Goal: Task Accomplishment & Management: Use online tool/utility

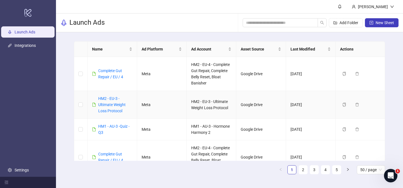
scroll to position [415, 0]
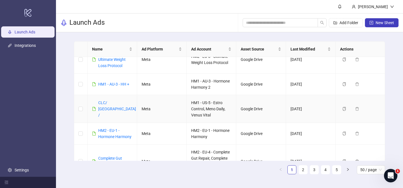
click at [116, 107] on td "CLC/ [GEOGRAPHIC_DATA] /" at bounding box center [113, 109] width 50 height 28
click at [109, 107] on link "CLC/ [GEOGRAPHIC_DATA] /" at bounding box center [117, 108] width 38 height 17
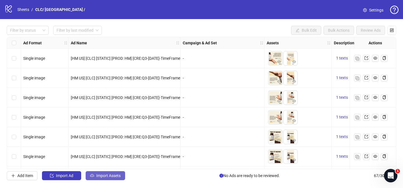
click at [103, 179] on button "Import Assets" at bounding box center [105, 175] width 39 height 9
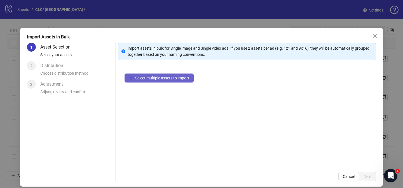
click at [165, 80] on span "Select multiple assets to import" at bounding box center [162, 78] width 54 height 4
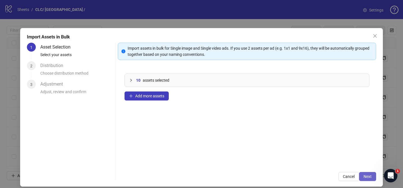
click at [369, 176] on span "Next" at bounding box center [368, 176] width 8 height 4
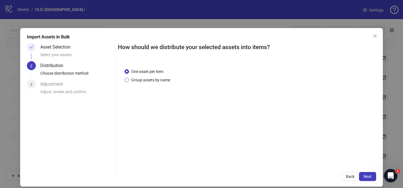
click at [137, 77] on span "Group assets by name" at bounding box center [150, 80] width 43 height 6
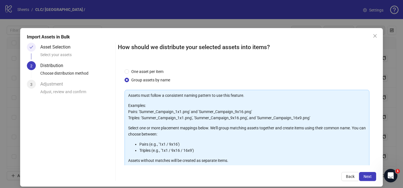
scroll to position [60, 0]
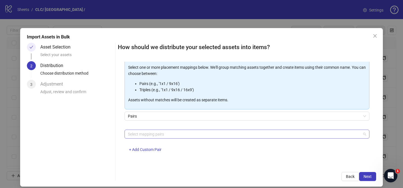
click at [163, 132] on div at bounding box center [244, 134] width 237 height 8
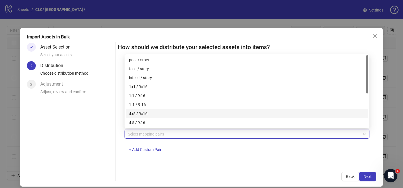
click at [160, 112] on div "4x5 / 9x16" at bounding box center [247, 113] width 236 height 6
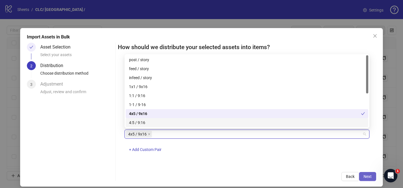
click at [367, 177] on span "Next" at bounding box center [368, 176] width 8 height 4
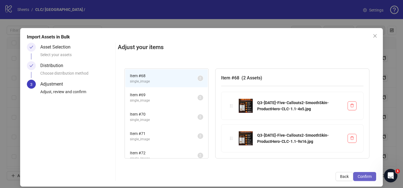
click at [367, 177] on span "Confirm" at bounding box center [365, 176] width 14 height 4
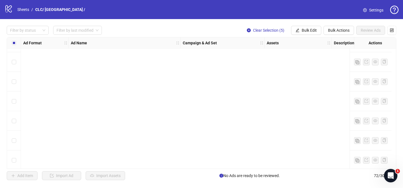
scroll to position [1293, 0]
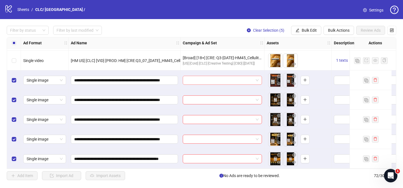
click at [193, 78] on input "search" at bounding box center [219, 80] width 67 height 8
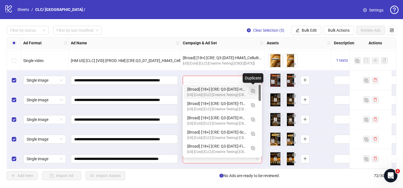
click at [253, 90] on img "button" at bounding box center [253, 91] width 4 height 4
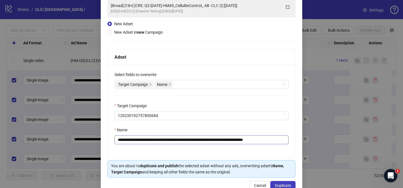
scroll to position [49, 0]
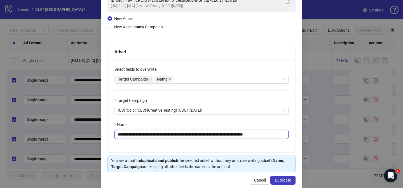
drag, startPoint x: 151, startPoint y: 134, endPoint x: 239, endPoint y: 133, distance: 87.6
click at [239, 133] on input "**********" at bounding box center [201, 134] width 174 height 9
paste input "*********"
click at [263, 134] on input "**********" at bounding box center [201, 134] width 174 height 9
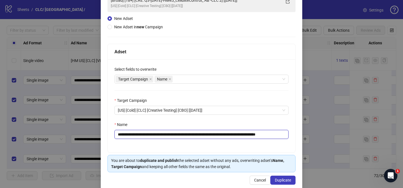
scroll to position [0, 12]
drag, startPoint x: 274, startPoint y: 134, endPoint x: 298, endPoint y: 135, distance: 23.8
click at [298, 135] on div "**********" at bounding box center [202, 84] width 202 height 211
type input "**********"
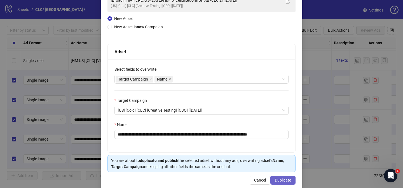
click at [289, 183] on button "Duplicate" at bounding box center [282, 179] width 25 height 9
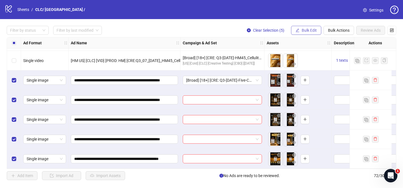
click at [307, 31] on span "Bulk Edit" at bounding box center [309, 30] width 15 height 4
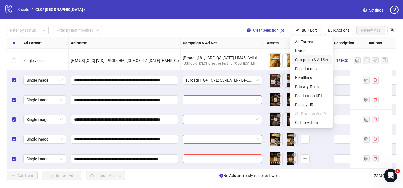
click at [319, 59] on span "Campaign & Ad Set" at bounding box center [311, 60] width 33 height 6
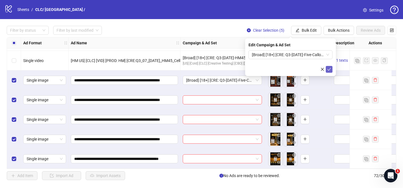
click at [328, 69] on icon "check" at bounding box center [329, 69] width 4 height 4
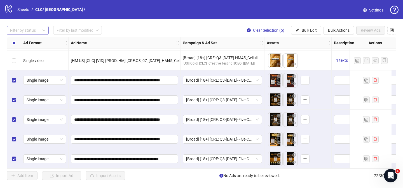
click at [39, 30] on div at bounding box center [25, 30] width 34 height 8
click at [31, 37] on div "Draft" at bounding box center [28, 41] width 40 height 9
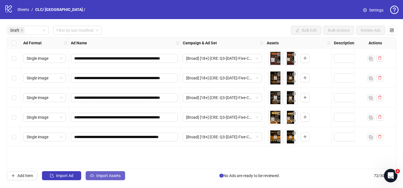
click at [112, 174] on span "Import Assets" at bounding box center [108, 175] width 24 height 4
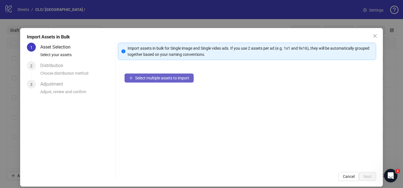
click at [185, 78] on span "Select multiple assets to import" at bounding box center [162, 78] width 54 height 4
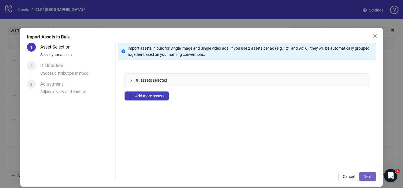
click at [364, 176] on span "Next" at bounding box center [368, 176] width 8 height 4
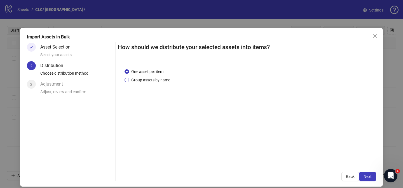
click at [160, 81] on span "Group assets by name" at bounding box center [150, 80] width 43 height 6
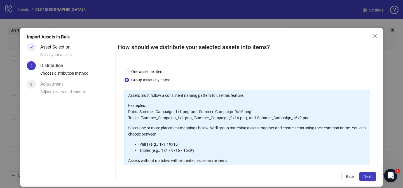
scroll to position [60, 0]
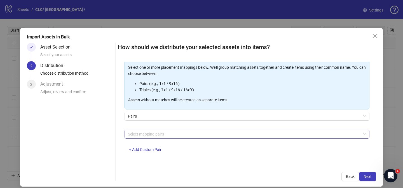
click at [156, 133] on div at bounding box center [244, 134] width 237 height 8
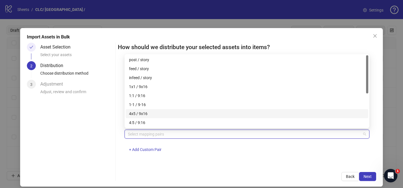
drag, startPoint x: 149, startPoint y: 114, endPoint x: 166, endPoint y: 119, distance: 17.5
click at [149, 114] on div "4x5 / 9x16" at bounding box center [247, 113] width 236 height 6
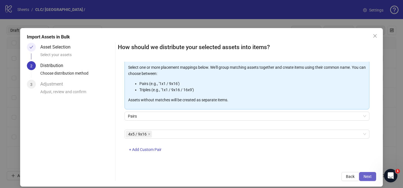
click at [362, 175] on button "Next" at bounding box center [367, 176] width 17 height 9
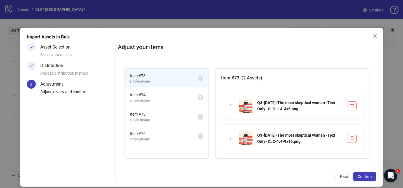
click at [366, 175] on span "Confirm" at bounding box center [365, 176] width 14 height 4
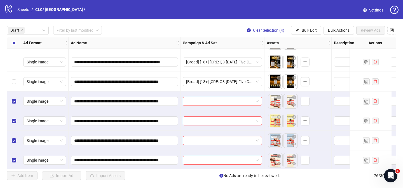
scroll to position [59, 0]
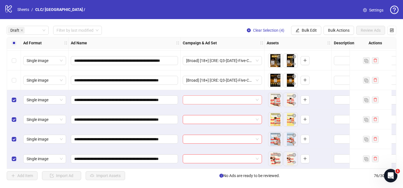
click at [205, 99] on input "search" at bounding box center [219, 99] width 67 height 8
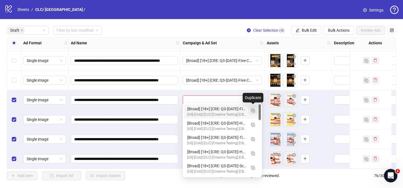
click at [251, 110] on img "button" at bounding box center [253, 110] width 4 height 4
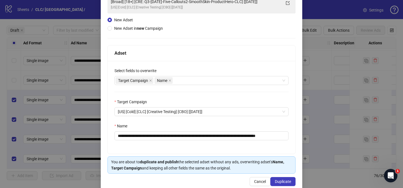
scroll to position [48, 0]
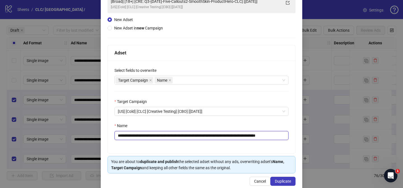
drag, startPoint x: 155, startPoint y: 136, endPoint x: 258, endPoint y: 135, distance: 103.3
click at [258, 135] on input "**********" at bounding box center [201, 135] width 174 height 9
paste input "text"
drag, startPoint x: 273, startPoint y: 135, endPoint x: 311, endPoint y: 133, distance: 38.2
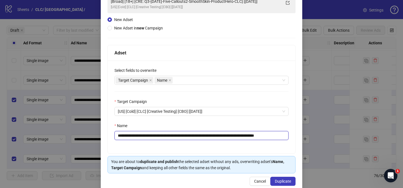
click at [310, 134] on div "**********" at bounding box center [201, 94] width 403 height 188
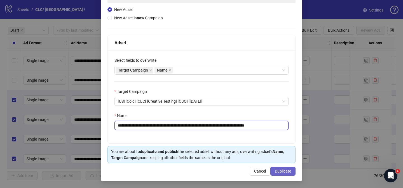
type input "**********"
click at [285, 172] on span "Duplicate" at bounding box center [283, 171] width 16 height 4
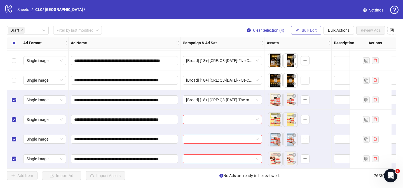
click at [307, 29] on span "Bulk Edit" at bounding box center [309, 30] width 15 height 4
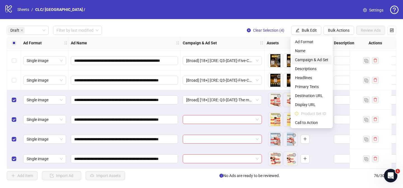
click at [310, 58] on span "Campaign & Ad Set" at bounding box center [311, 60] width 33 height 6
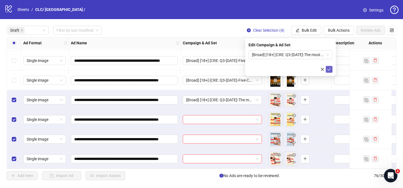
click at [331, 71] on icon "check" at bounding box center [329, 69] width 4 height 4
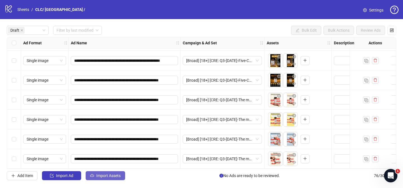
click at [105, 174] on span "Import Assets" at bounding box center [108, 175] width 24 height 4
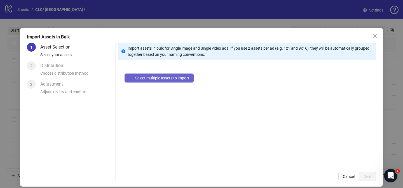
click at [177, 75] on button "Select multiple assets to import" at bounding box center [159, 77] width 69 height 9
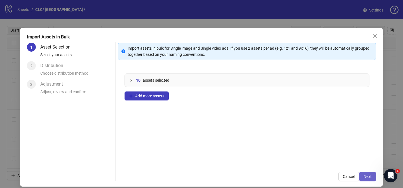
click at [369, 174] on span "Next" at bounding box center [368, 176] width 8 height 4
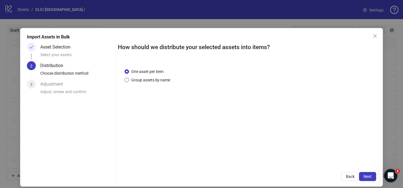
click at [151, 78] on span "Group assets by name" at bounding box center [150, 80] width 43 height 6
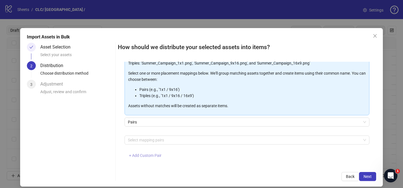
scroll to position [60, 0]
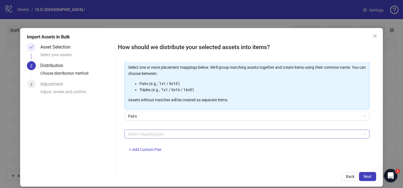
click at [163, 134] on div at bounding box center [244, 134] width 237 height 8
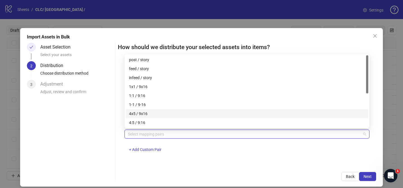
click at [153, 111] on div "4x5 / 9x16" at bounding box center [247, 113] width 236 height 6
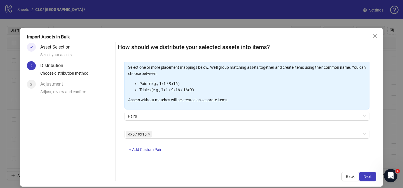
click at [381, 176] on div "Import Assets in Bulk Asset Selection Select your assets 2 Distribution Choose …" at bounding box center [201, 107] width 363 height 158
click at [371, 176] on span "Next" at bounding box center [368, 176] width 8 height 4
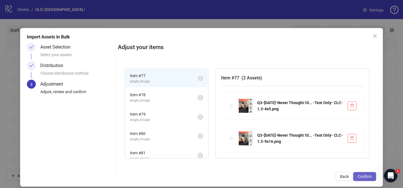
click at [371, 176] on span "Confirm" at bounding box center [365, 176] width 14 height 4
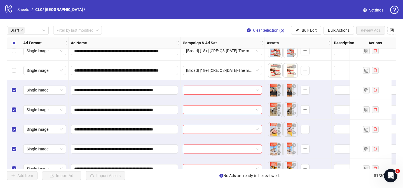
scroll to position [157, 0]
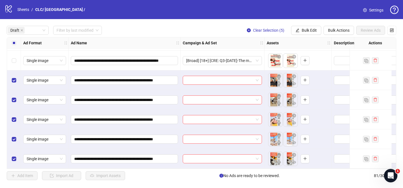
click at [217, 70] on div at bounding box center [223, 80] width 84 height 20
drag, startPoint x: 217, startPoint y: 75, endPoint x: 231, endPoint y: 81, distance: 15.0
click at [217, 76] on input "search" at bounding box center [219, 80] width 67 height 8
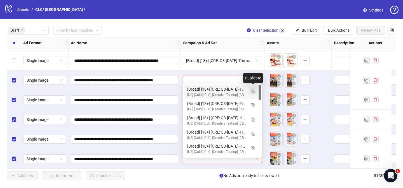
click at [252, 91] on img "button" at bounding box center [253, 91] width 4 height 4
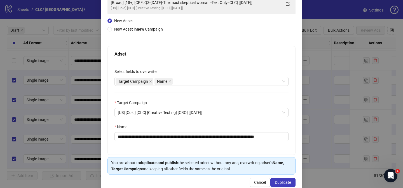
scroll to position [58, 0]
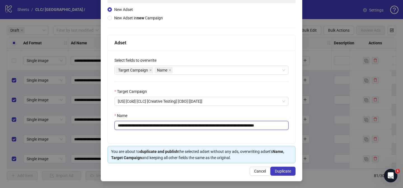
drag, startPoint x: 152, startPoint y: 125, endPoint x: 255, endPoint y: 126, distance: 103.3
click at [255, 126] on input "**********" at bounding box center [201, 125] width 174 height 9
paste input "text"
drag, startPoint x: 270, startPoint y: 125, endPoint x: 299, endPoint y: 124, distance: 29.7
click at [298, 125] on div "**********" at bounding box center [202, 75] width 202 height 211
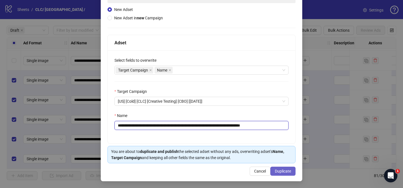
type input "**********"
drag, startPoint x: 291, startPoint y: 171, endPoint x: 278, endPoint y: 185, distance: 19.0
click at [291, 171] on button "Duplicate" at bounding box center [282, 170] width 25 height 9
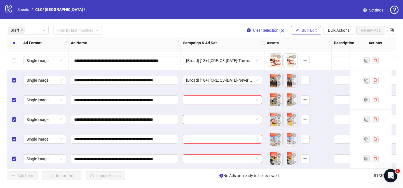
click at [306, 28] on span "Bulk Edit" at bounding box center [309, 30] width 15 height 4
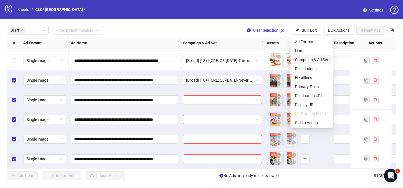
click at [312, 58] on span "Campaign & Ad Set" at bounding box center [311, 60] width 33 height 6
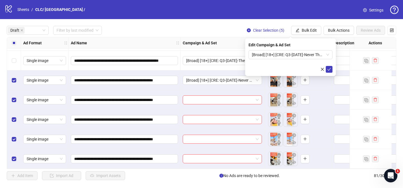
drag, startPoint x: 331, startPoint y: 71, endPoint x: 333, endPoint y: 67, distance: 4.3
click at [331, 71] on span "submit" at bounding box center [329, 69] width 4 height 4
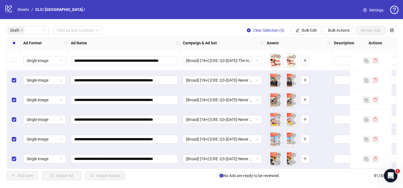
click at [16, 43] on div "Select all rows" at bounding box center [14, 42] width 14 height 11
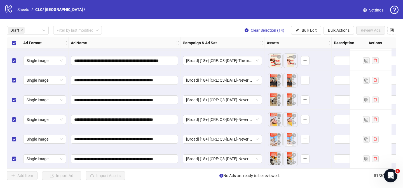
click at [16, 43] on div "Select all rows" at bounding box center [14, 42] width 14 height 11
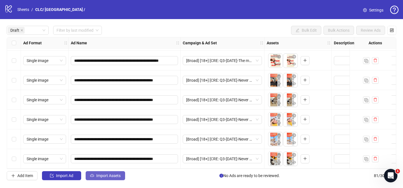
click at [117, 175] on span "Import Assets" at bounding box center [108, 175] width 24 height 4
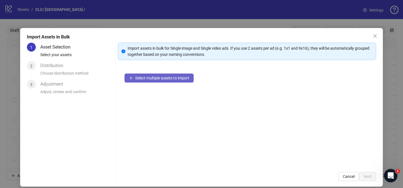
click at [175, 77] on span "Select multiple assets to import" at bounding box center [162, 78] width 54 height 4
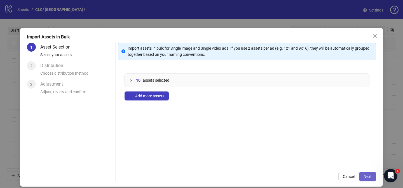
click at [367, 174] on span "Next" at bounding box center [368, 176] width 8 height 4
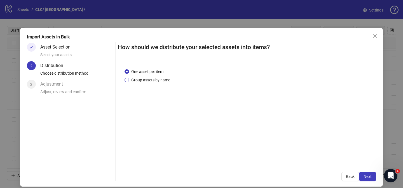
click at [156, 78] on span "Group assets by name" at bounding box center [150, 80] width 43 height 6
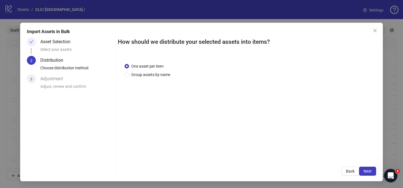
drag, startPoint x: 160, startPoint y: 75, endPoint x: 167, endPoint y: 111, distance: 36.3
click at [162, 75] on span "Group assets by name" at bounding box center [150, 74] width 43 height 6
drag, startPoint x: 145, startPoint y: 74, endPoint x: 148, endPoint y: 80, distance: 6.9
click at [145, 74] on span "Group assets by name" at bounding box center [150, 74] width 43 height 6
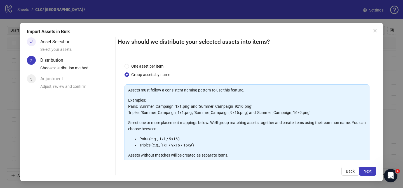
scroll to position [60, 0]
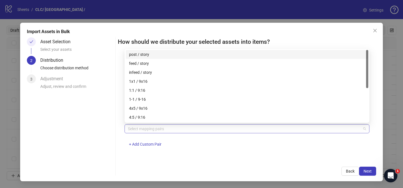
click at [178, 127] on div at bounding box center [244, 129] width 237 height 8
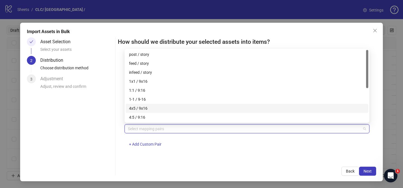
drag, startPoint x: 163, startPoint y: 107, endPoint x: 238, endPoint y: 115, distance: 75.1
click at [163, 107] on div "4x5 / 9x16" at bounding box center [247, 108] width 236 height 6
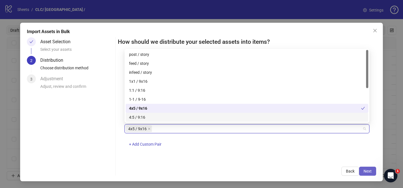
click at [372, 167] on button "Next" at bounding box center [367, 170] width 17 height 9
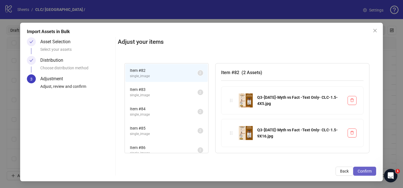
click at [367, 169] on span "Confirm" at bounding box center [365, 171] width 14 height 4
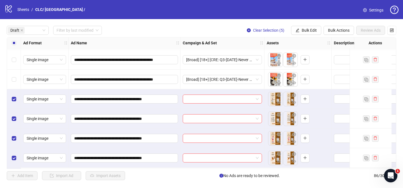
scroll to position [255, 0]
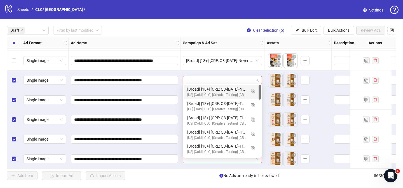
drag, startPoint x: 225, startPoint y: 78, endPoint x: 247, endPoint y: 87, distance: 23.7
click at [226, 78] on input "search" at bounding box center [219, 80] width 67 height 8
drag, startPoint x: 251, startPoint y: 89, endPoint x: 207, endPoint y: 119, distance: 53.5
click at [251, 89] on button "button" at bounding box center [253, 90] width 9 height 9
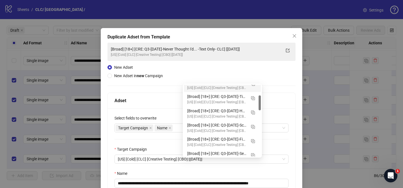
scroll to position [3, 0]
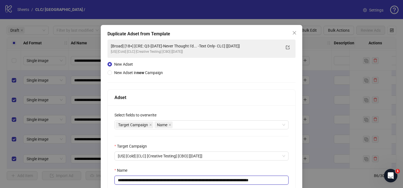
drag, startPoint x: 151, startPoint y: 179, endPoint x: 241, endPoint y: 179, distance: 89.6
click at [242, 179] on input "**********" at bounding box center [201, 179] width 174 height 9
paste input "text"
drag, startPoint x: 269, startPoint y: 179, endPoint x: 285, endPoint y: 178, distance: 16.6
click at [284, 178] on input "**********" at bounding box center [201, 179] width 174 height 9
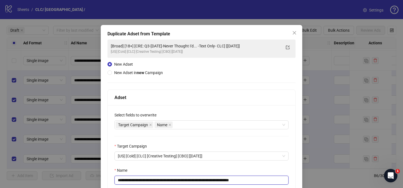
scroll to position [58, 0]
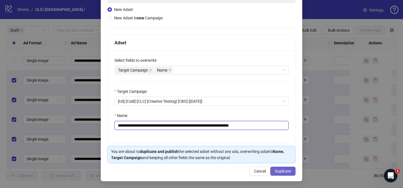
type input "**********"
drag, startPoint x: 294, startPoint y: 173, endPoint x: 352, endPoint y: 50, distance: 136.4
click at [293, 173] on button "Duplicate" at bounding box center [282, 170] width 25 height 9
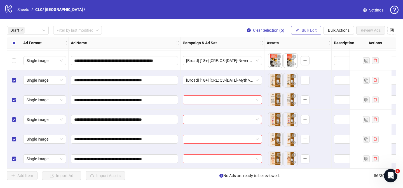
click at [312, 33] on button "Bulk Edit" at bounding box center [306, 30] width 30 height 9
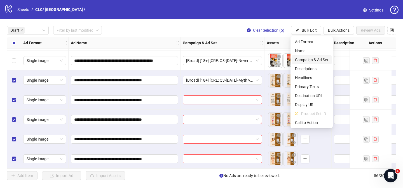
drag, startPoint x: 322, startPoint y: 60, endPoint x: 327, endPoint y: 64, distance: 5.8
click at [322, 61] on span "Campaign & Ad Set" at bounding box center [311, 60] width 33 height 6
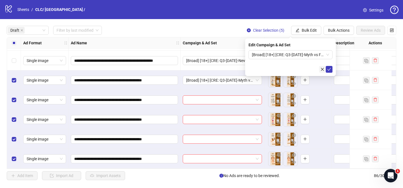
click at [329, 68] on icon "check" at bounding box center [329, 69] width 4 height 4
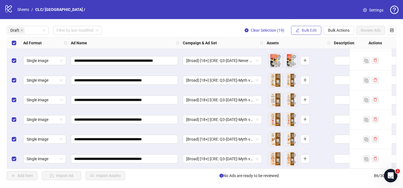
drag, startPoint x: 307, startPoint y: 27, endPoint x: 307, endPoint y: 34, distance: 6.4
click at [307, 27] on button "Bulk Edit" at bounding box center [306, 30] width 30 height 9
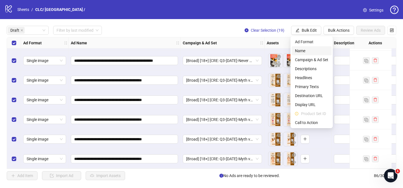
click at [298, 50] on span "Name" at bounding box center [311, 51] width 33 height 6
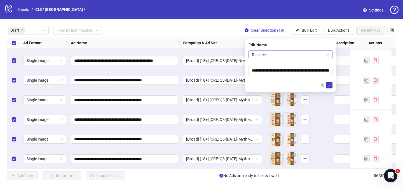
click at [274, 55] on span "Replace" at bounding box center [290, 54] width 77 height 8
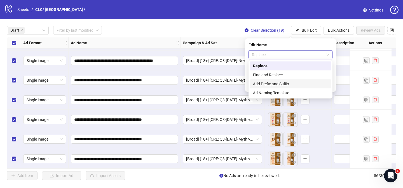
click at [268, 81] on div "Add Prefix and Suffix" at bounding box center [290, 84] width 75 height 6
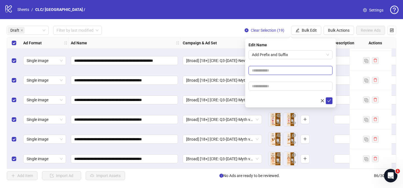
click at [269, 70] on input "text" at bounding box center [291, 70] width 84 height 9
paste input "**********"
click at [280, 72] on input "**********" at bounding box center [291, 70] width 84 height 9
type input "**********"
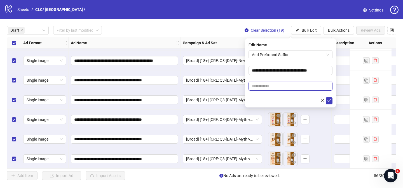
click at [278, 84] on input "text" at bounding box center [291, 85] width 84 height 9
paste input "**********"
type input "**********"
click at [328, 100] on icon "check" at bounding box center [329, 101] width 4 height 4
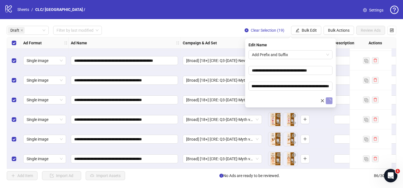
scroll to position [0, 0]
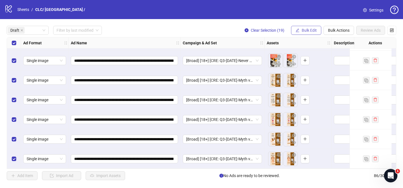
click at [305, 33] on button "Bulk Edit" at bounding box center [306, 30] width 30 height 9
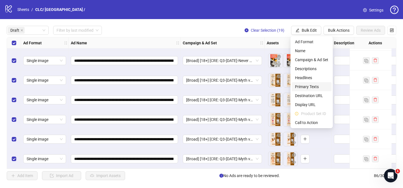
click at [312, 84] on span "Primary Texts" at bounding box center [311, 86] width 33 height 6
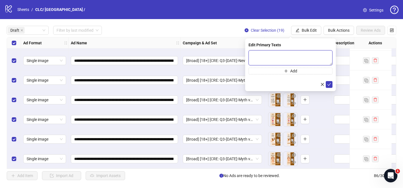
click at [319, 56] on textarea at bounding box center [291, 57] width 84 height 15
paste textarea "**********"
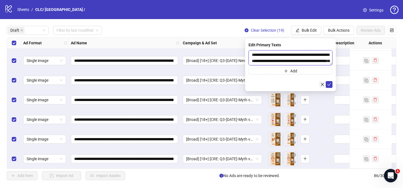
scroll to position [214, 0]
type textarea "**********"
click at [328, 85] on button "submit" at bounding box center [329, 84] width 7 height 7
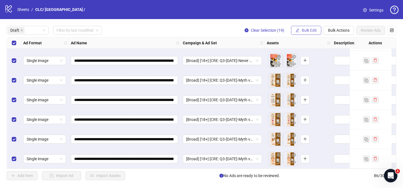
click at [313, 31] on span "Bulk Edit" at bounding box center [309, 30] width 15 height 4
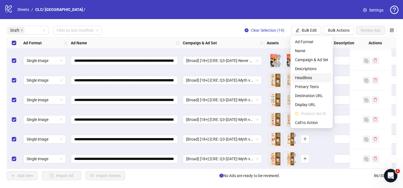
click at [311, 77] on span "Headlines" at bounding box center [311, 77] width 33 height 6
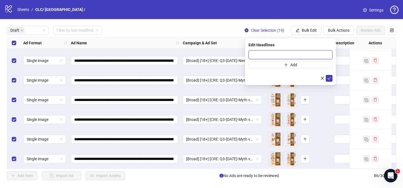
drag, startPoint x: 322, startPoint y: 51, endPoint x: 324, endPoint y: 55, distance: 3.9
click at [322, 51] on input "text" at bounding box center [291, 54] width 84 height 9
paste input "**********"
type input "**********"
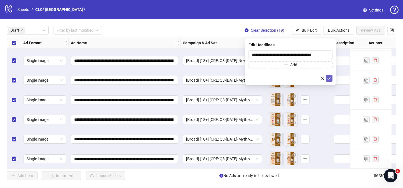
click at [329, 76] on icon "check" at bounding box center [329, 78] width 4 height 4
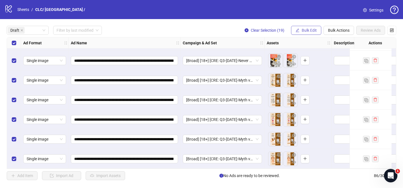
click at [310, 32] on span "Bulk Edit" at bounding box center [309, 30] width 15 height 4
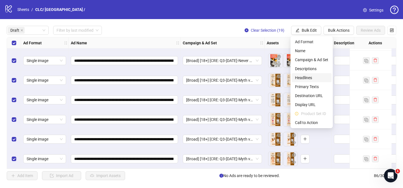
click at [309, 77] on span "Headlines" at bounding box center [311, 77] width 33 height 6
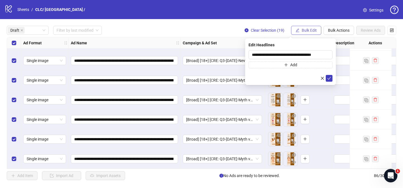
click at [308, 29] on span "Bulk Edit" at bounding box center [309, 30] width 15 height 4
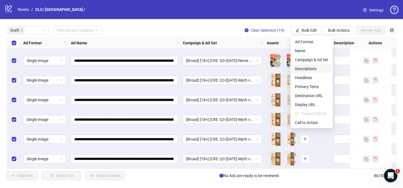
drag, startPoint x: 312, startPoint y: 69, endPoint x: 317, endPoint y: 66, distance: 6.3
click at [312, 69] on span "Descriptions" at bounding box center [311, 69] width 33 height 6
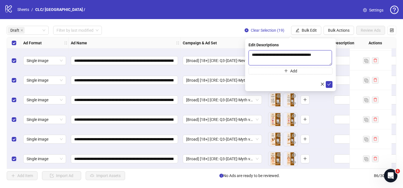
click at [324, 55] on textarea "**********" at bounding box center [290, 57] width 83 height 15
click at [329, 81] on button "submit" at bounding box center [329, 84] width 7 height 7
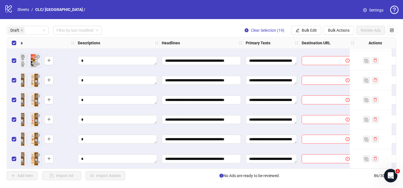
scroll to position [255, 258]
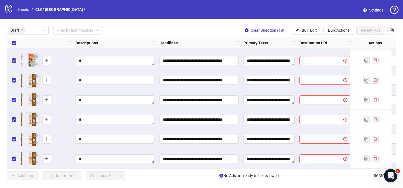
drag, startPoint x: 310, startPoint y: 29, endPoint x: 319, endPoint y: 38, distance: 12.7
click at [310, 29] on span "Bulk Edit" at bounding box center [309, 30] width 15 height 4
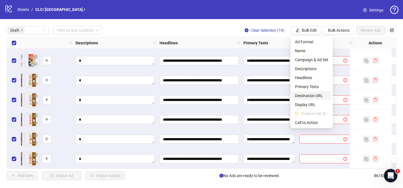
drag, startPoint x: 316, startPoint y: 95, endPoint x: 320, endPoint y: 76, distance: 18.8
click at [316, 95] on span "Destination URL" at bounding box center [311, 95] width 33 height 6
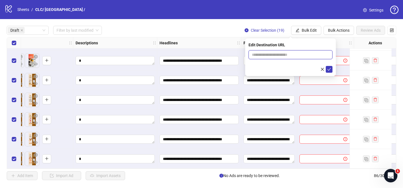
drag, startPoint x: 317, startPoint y: 54, endPoint x: 324, endPoint y: 60, distance: 9.6
click at [317, 54] on input "text" at bounding box center [288, 55] width 73 height 6
paste input "**********"
type input "**********"
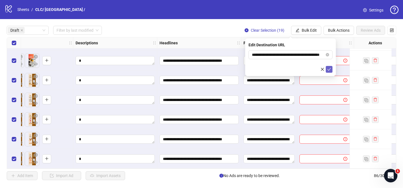
click at [328, 66] on button "submit" at bounding box center [329, 69] width 7 height 7
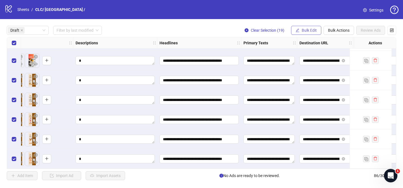
drag, startPoint x: 304, startPoint y: 29, endPoint x: 307, endPoint y: 32, distance: 4.6
click at [304, 29] on span "Bulk Edit" at bounding box center [309, 30] width 15 height 4
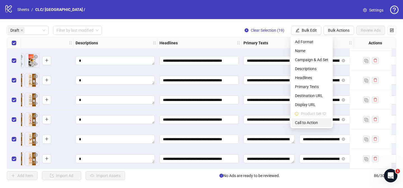
drag, startPoint x: 312, startPoint y: 120, endPoint x: 309, endPoint y: 111, distance: 9.6
click at [312, 120] on span "Call to Action" at bounding box center [311, 122] width 33 height 6
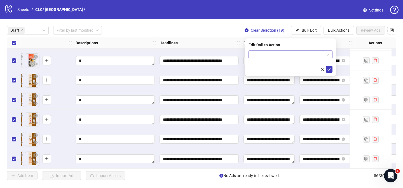
click at [292, 55] on input "search" at bounding box center [288, 54] width 72 height 8
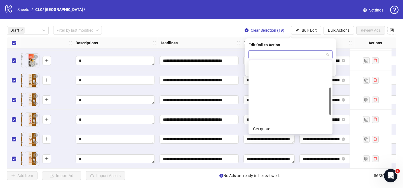
scroll to position [116, 0]
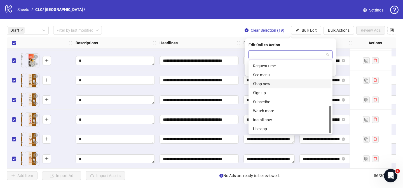
click at [272, 84] on div "Shop now" at bounding box center [290, 84] width 75 height 6
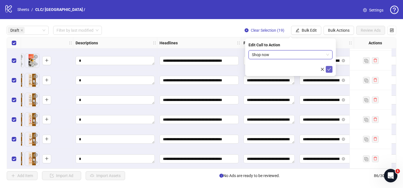
click at [332, 70] on button "submit" at bounding box center [329, 69] width 7 height 7
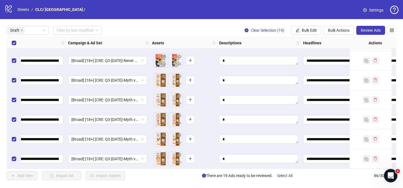
scroll to position [255, 108]
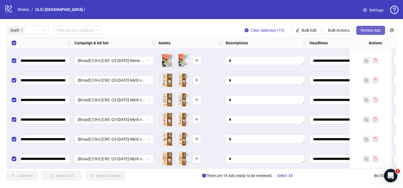
click at [372, 33] on button "Review Ads" at bounding box center [370, 30] width 29 height 9
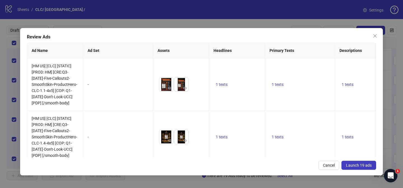
click at [351, 164] on span "Launch 19 ads" at bounding box center [359, 165] width 26 height 4
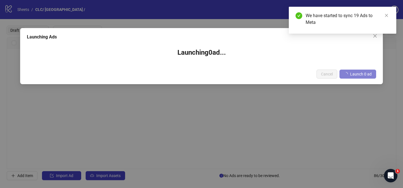
scroll to position [0, 108]
